Goal: Submit feedback/report problem: Submit feedback/report problem

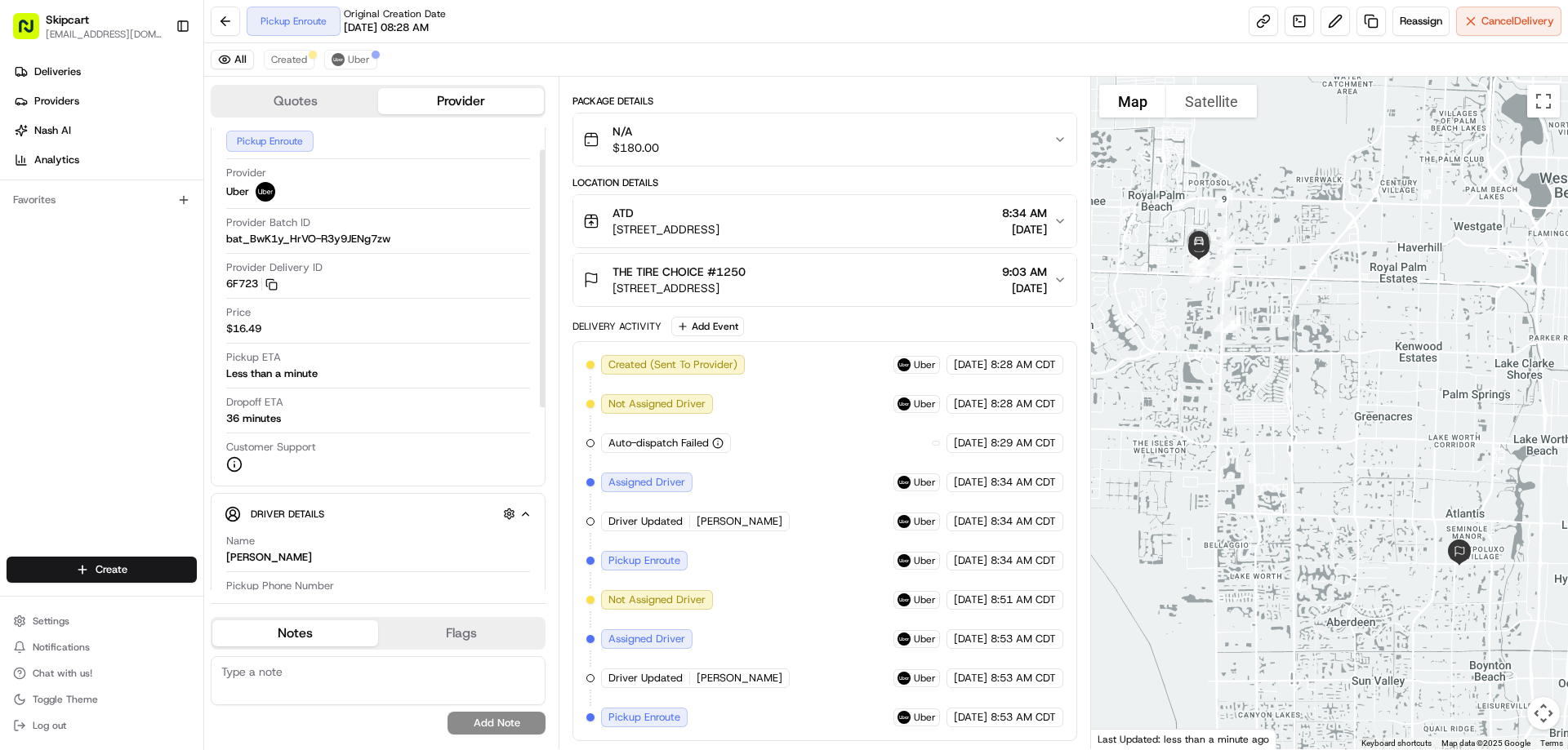
scroll to position [40, 0]
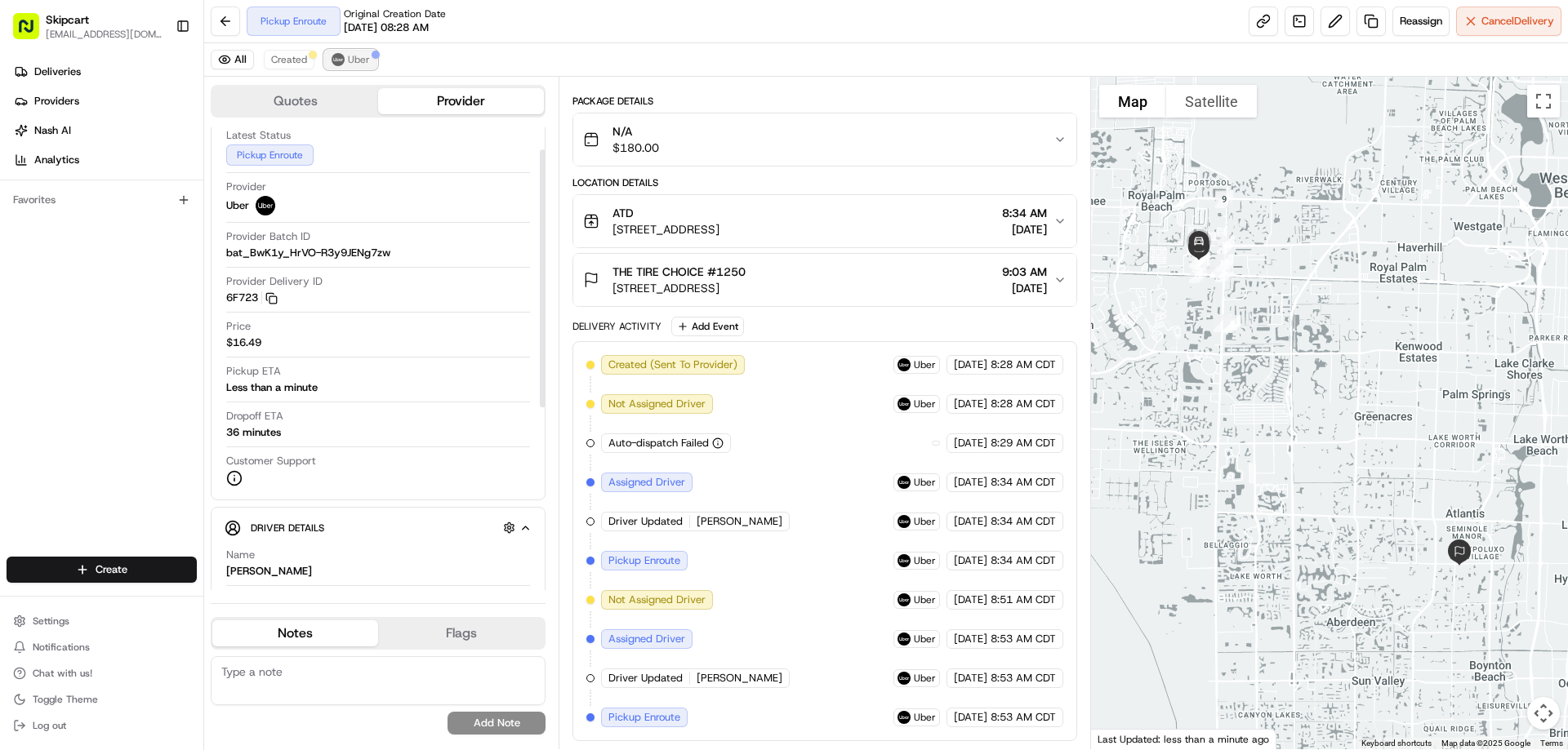
click at [353, 55] on span "Uber" at bounding box center [358, 59] width 22 height 13
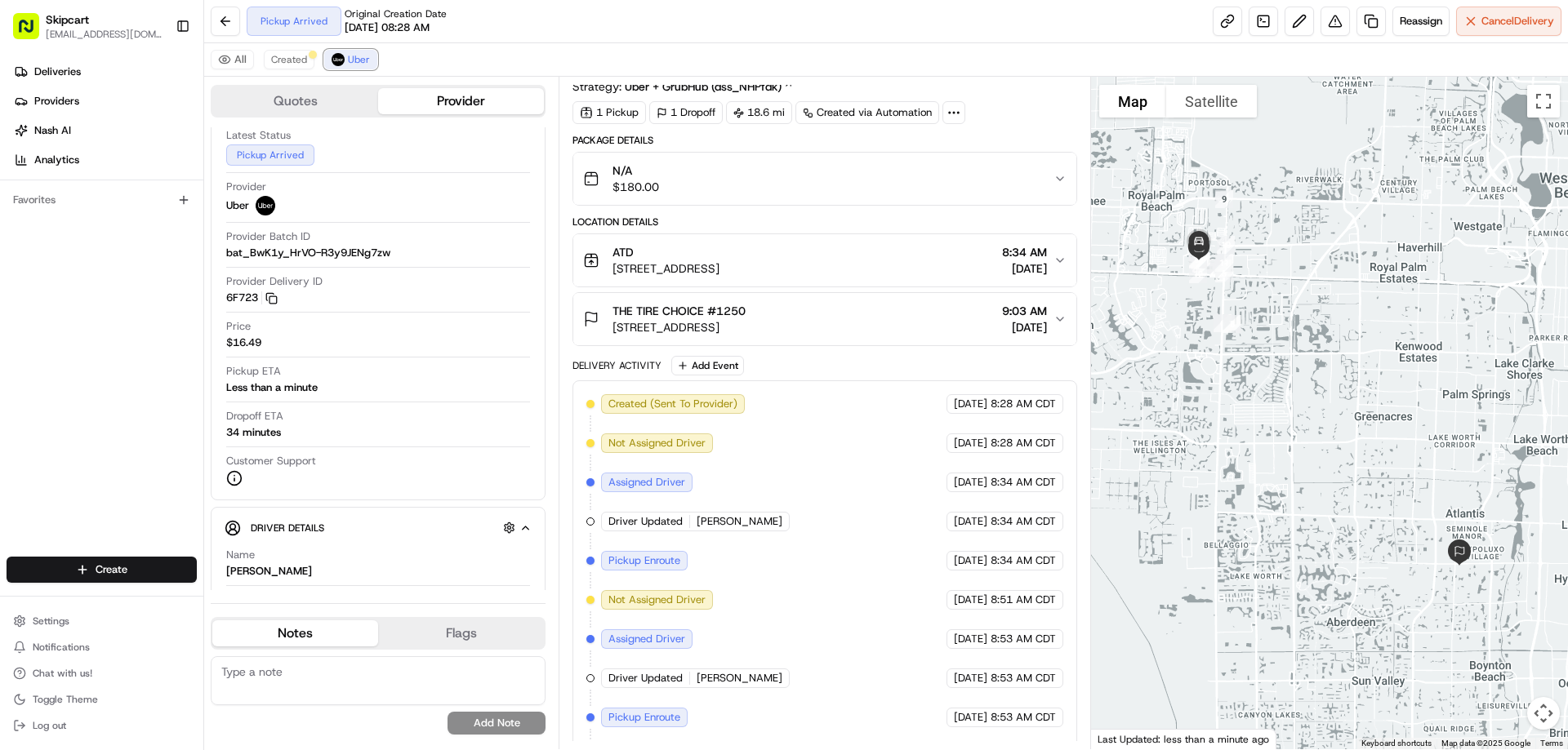
scroll to position [85, 0]
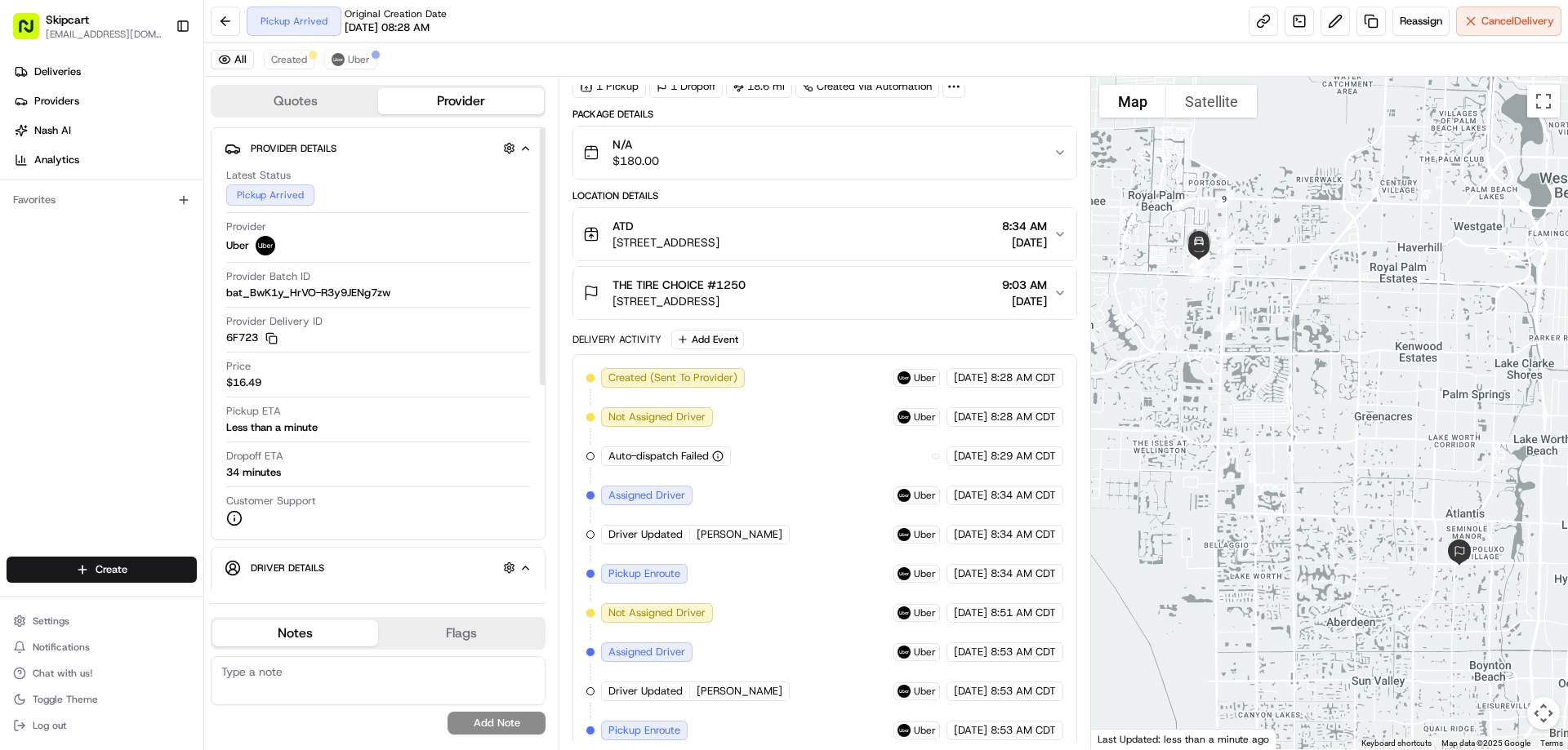
scroll to position [124, 0]
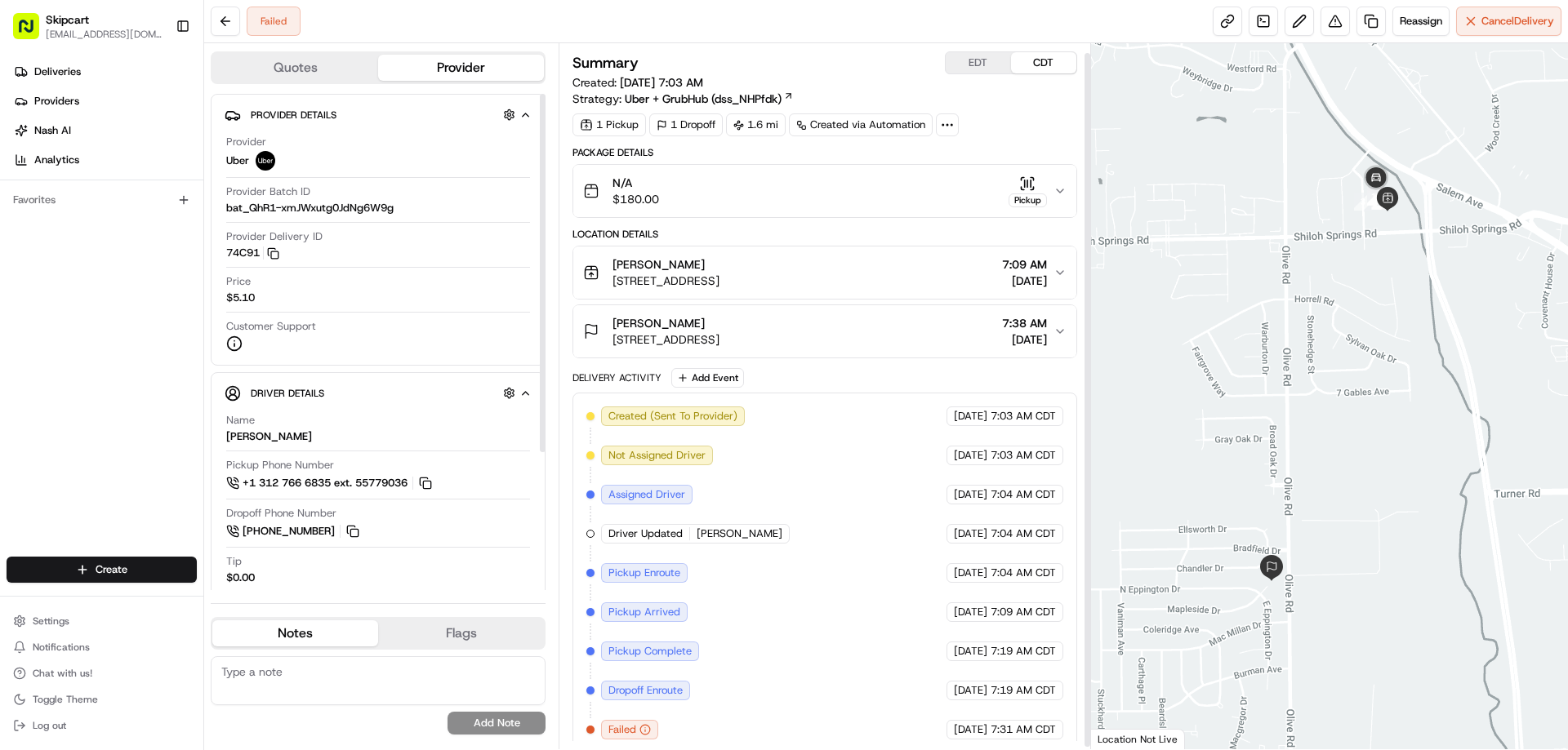
scroll to position [12, 0]
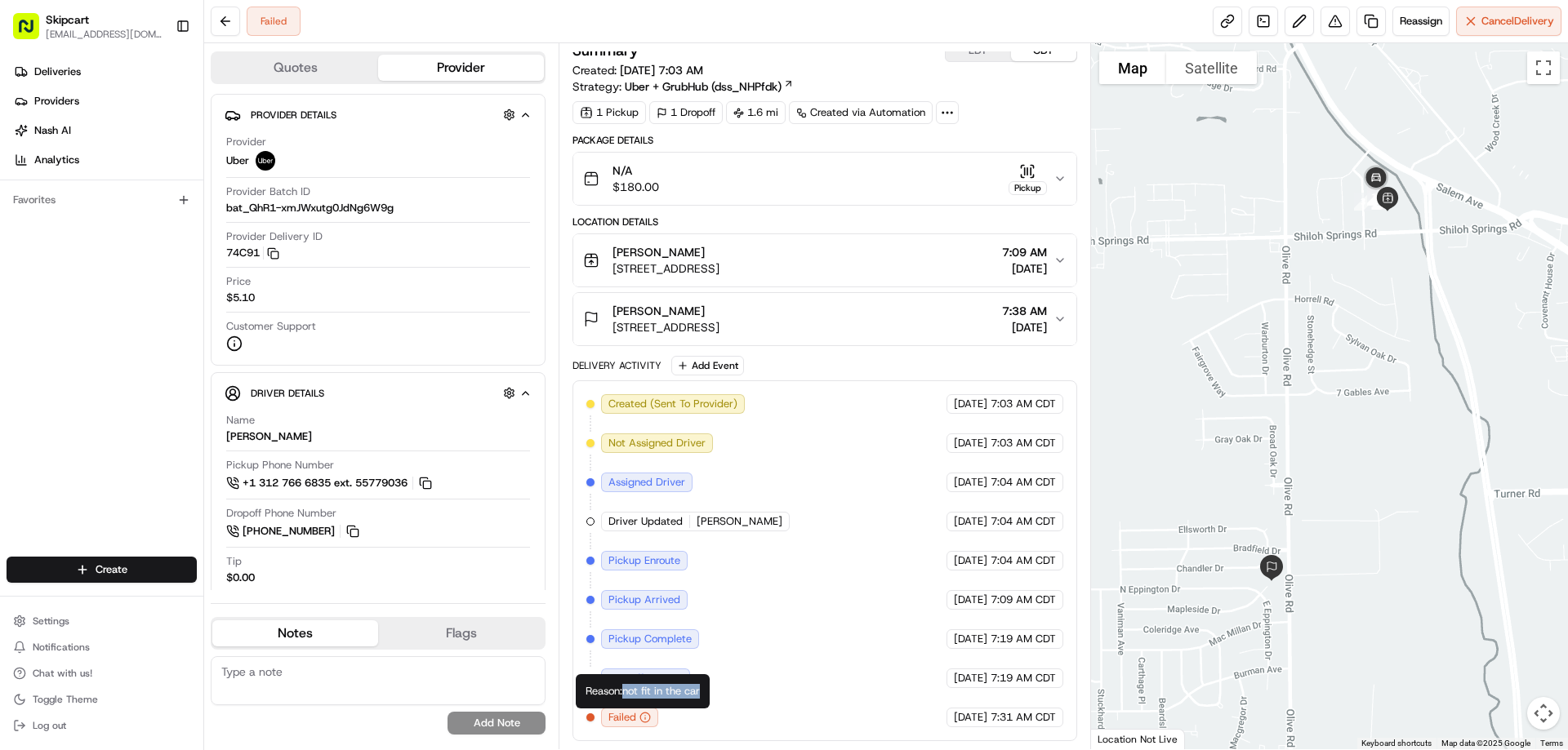
drag, startPoint x: 624, startPoint y: 693, endPoint x: 711, endPoint y: 700, distance: 87.3
click at [709, 700] on div "Reason: not fit in the car Reason: not fit in the car" at bounding box center [642, 691] width 134 height 34
copy div "not fit in the car"
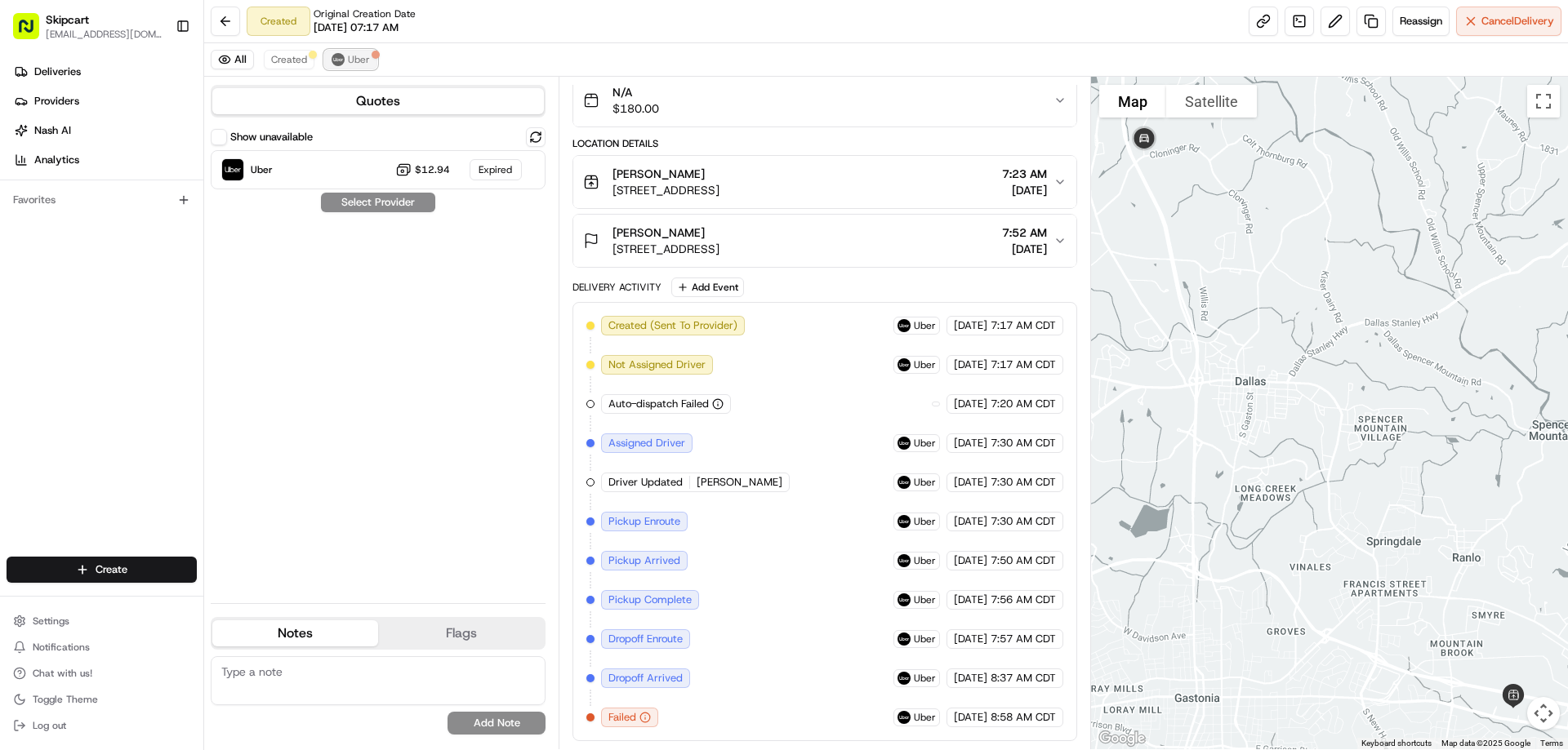
click at [355, 58] on span "Uber" at bounding box center [358, 59] width 22 height 13
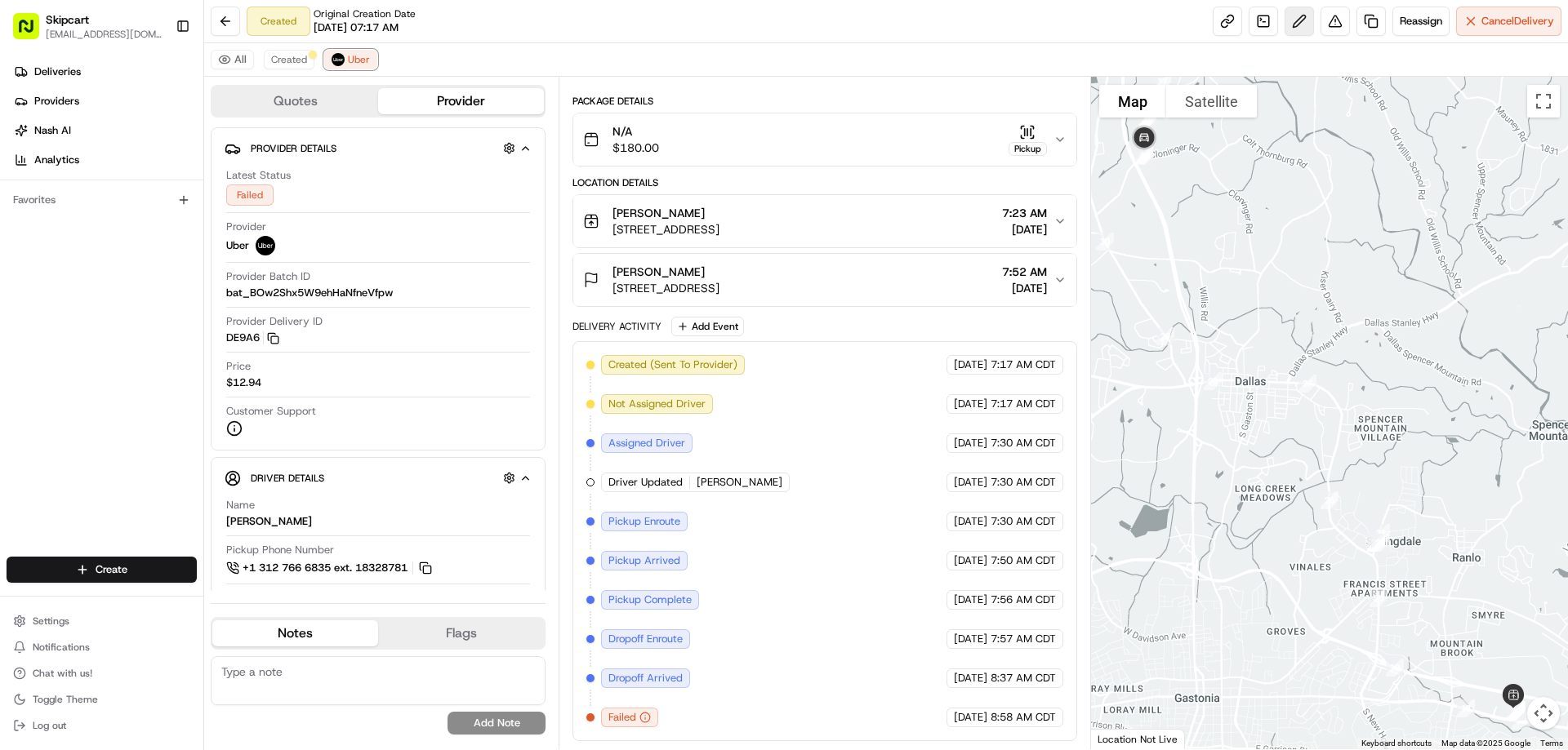
scroll to position [85, 0]
click at [1332, 24] on button at bounding box center [1334, 21] width 30 height 30
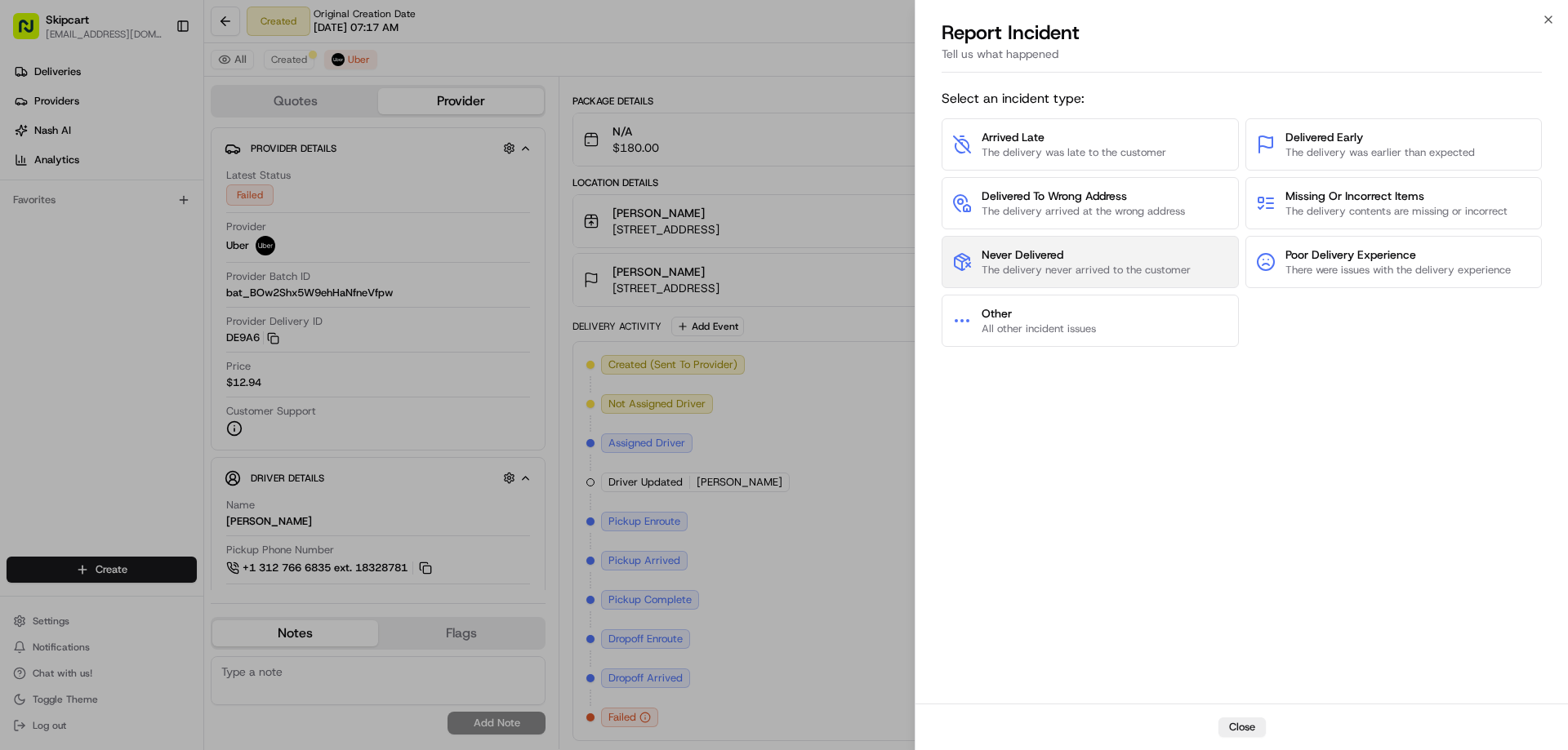
click at [1090, 249] on span "Never Delivered" at bounding box center [1086, 254] width 209 height 16
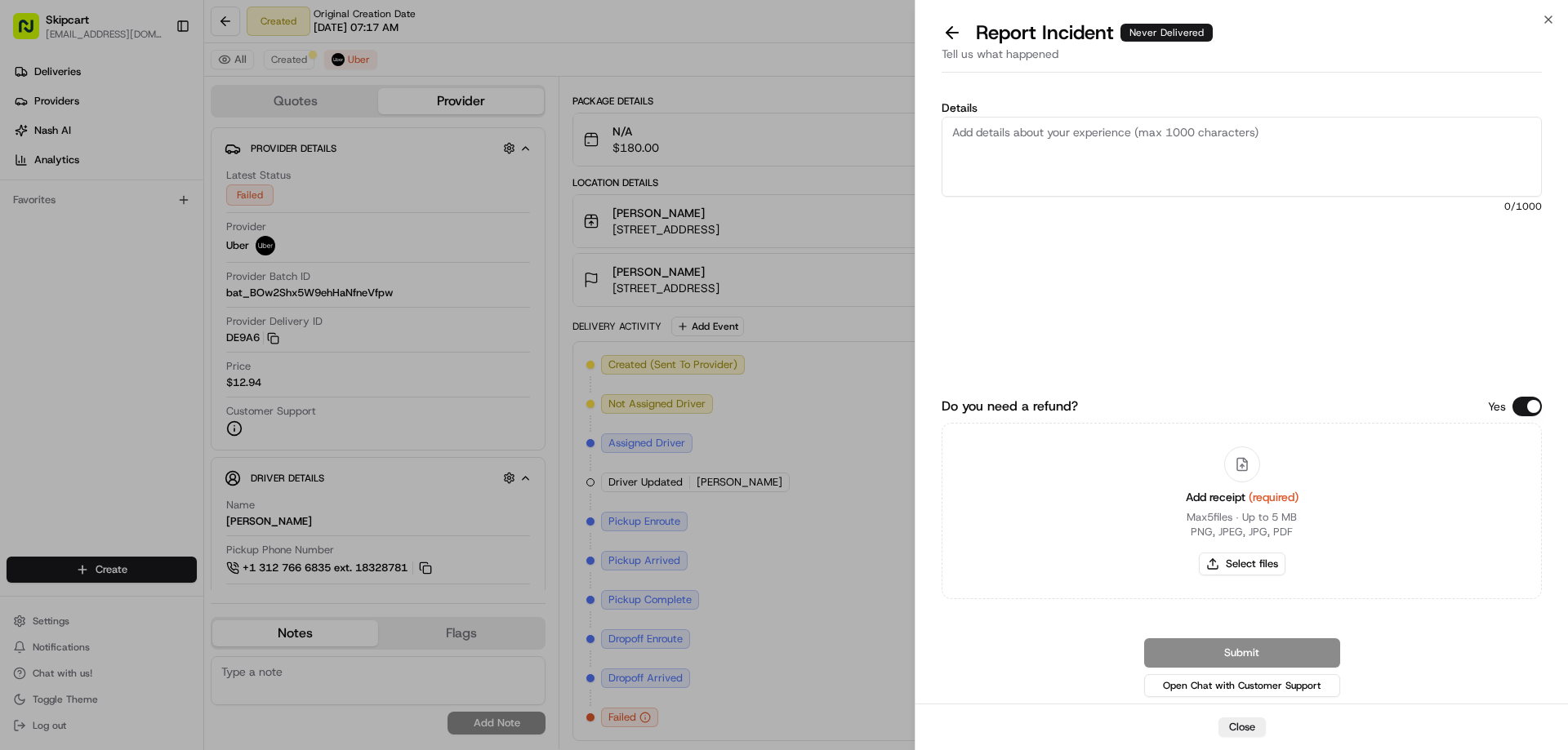
click at [1052, 138] on textarea "Details" at bounding box center [1241, 157] width 600 height 80
paste textarea "Driver picked up order and failed to deliver or return items."
type textarea "Driver picked up order and failed to deliver or return items."
click at [1238, 568] on button "Select files" at bounding box center [1242, 563] width 86 height 23
type input "C:\fakepath\[DATE] 091803.png"
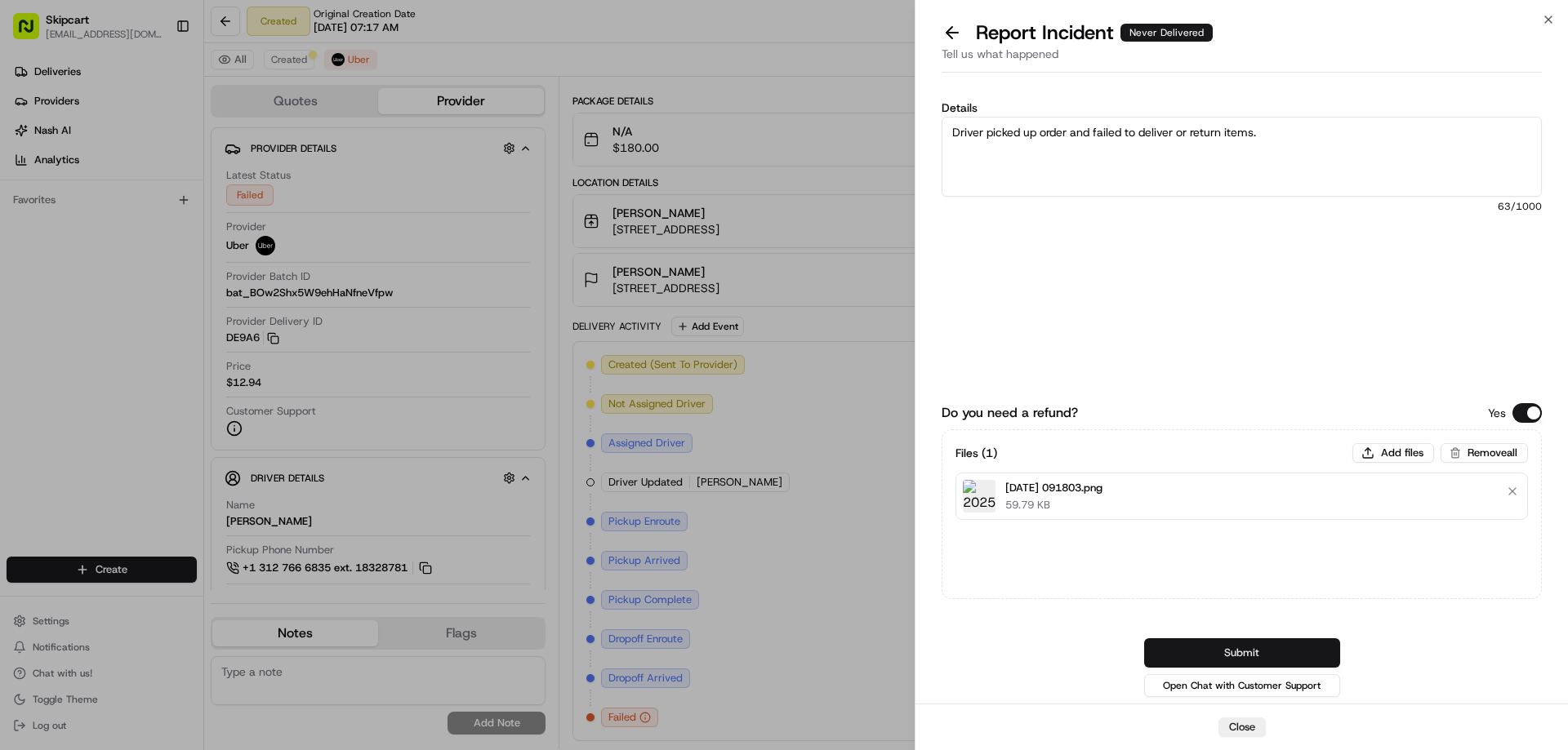
click at [1261, 648] on button "Submit" at bounding box center [1242, 652] width 196 height 30
